Goal: Task Accomplishment & Management: Manage account settings

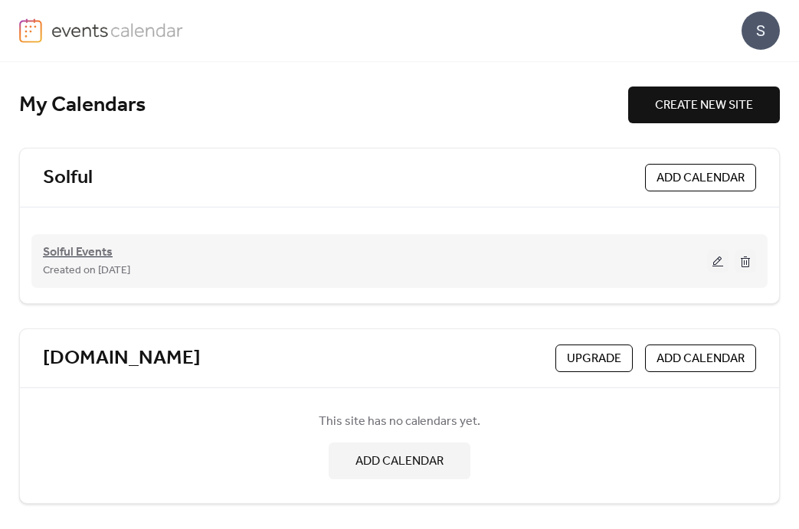
click at [98, 245] on span "Solful Events" at bounding box center [78, 253] width 70 height 18
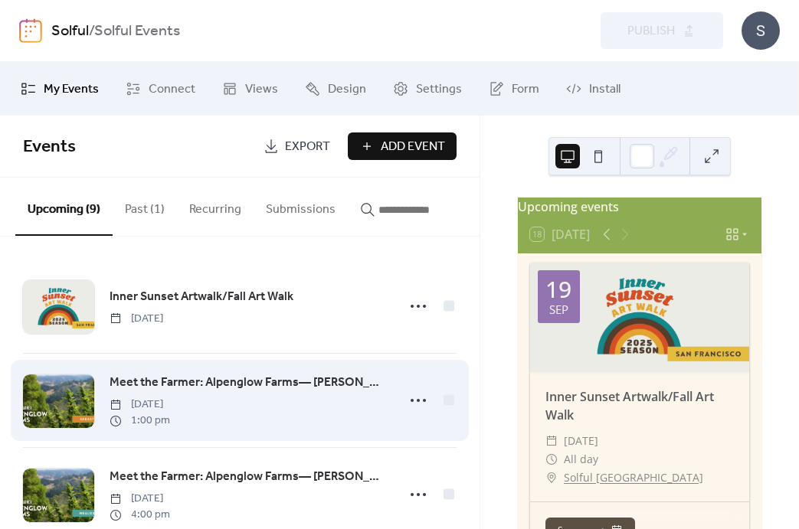
click at [272, 405] on div "Meet the Farmer: Alpenglow Farms— [PERSON_NAME] & [PERSON_NAME] | [GEOGRAPHIC_D…" at bounding box center [248, 400] width 277 height 55
click at [407, 407] on icon at bounding box center [418, 400] width 25 height 25
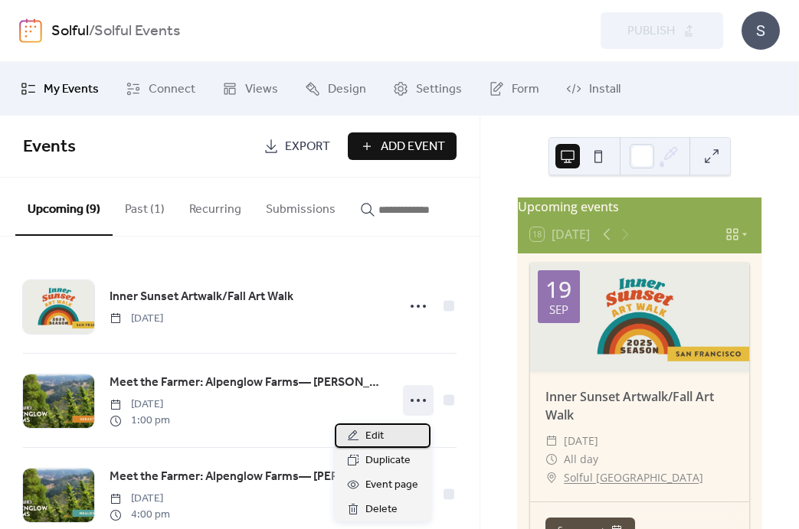
click at [392, 432] on div "Edit" at bounding box center [383, 436] width 96 height 25
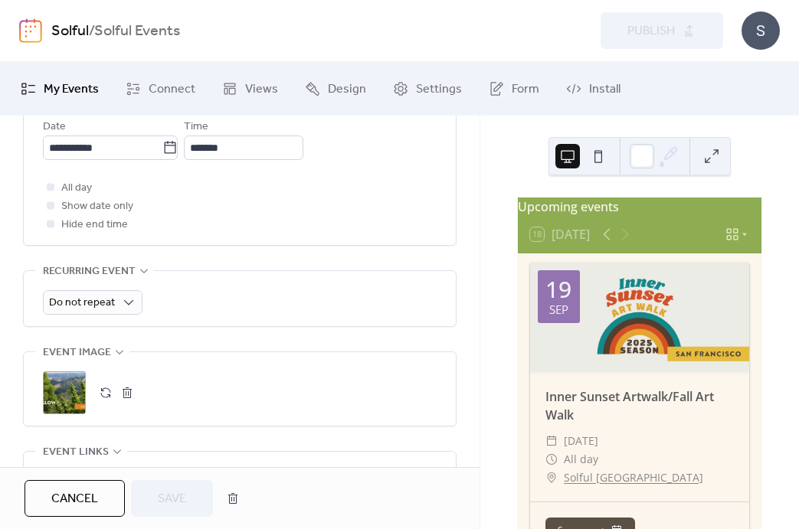
scroll to position [655, 0]
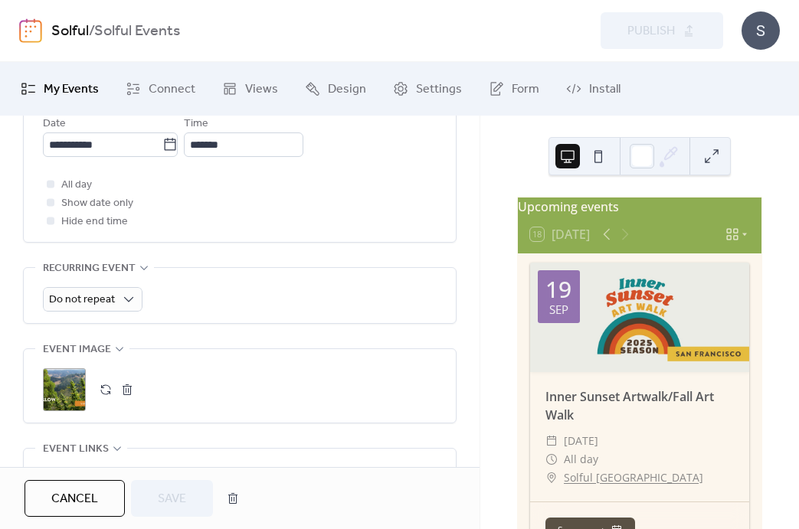
click at [84, 501] on span "Cancel" at bounding box center [74, 499] width 47 height 18
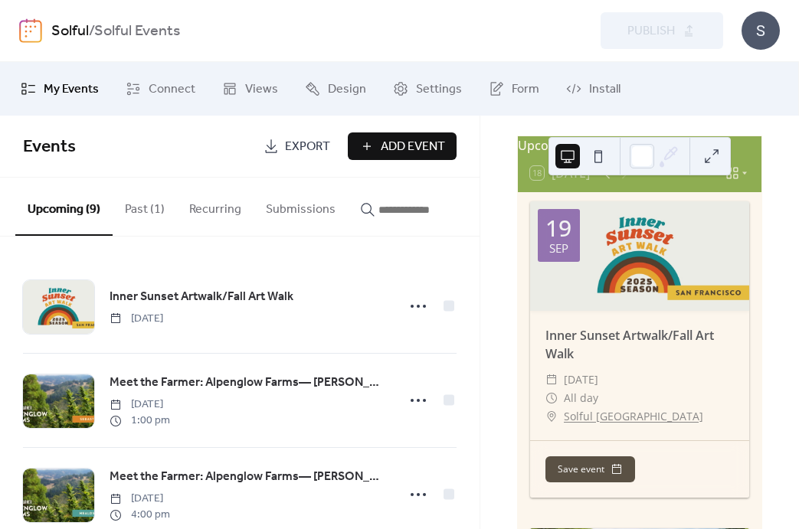
scroll to position [61, 0]
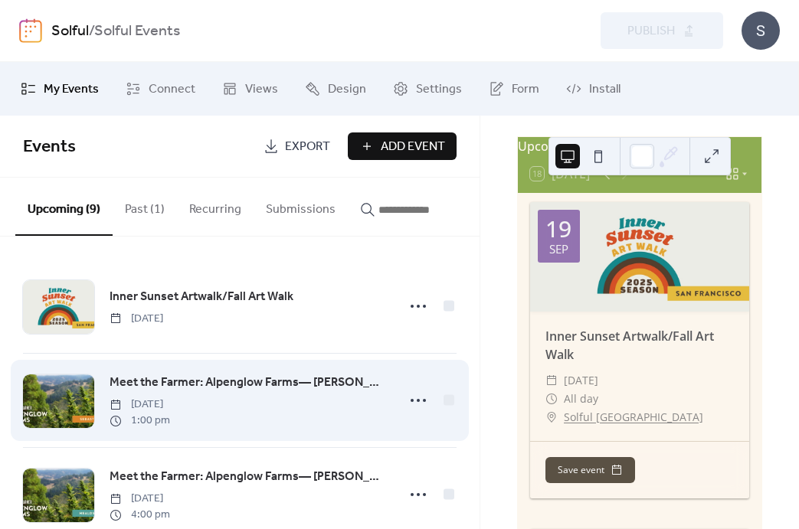
click at [261, 381] on span "Meet the Farmer: Alpenglow Farms— [PERSON_NAME] & [PERSON_NAME] | [GEOGRAPHIC_D…" at bounding box center [248, 383] width 277 height 18
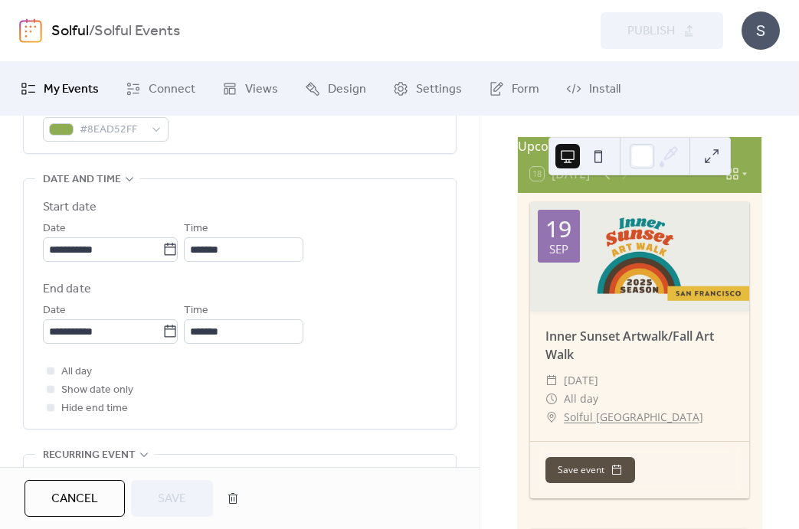
scroll to position [469, 0]
